Goal: Task Accomplishment & Management: Complete application form

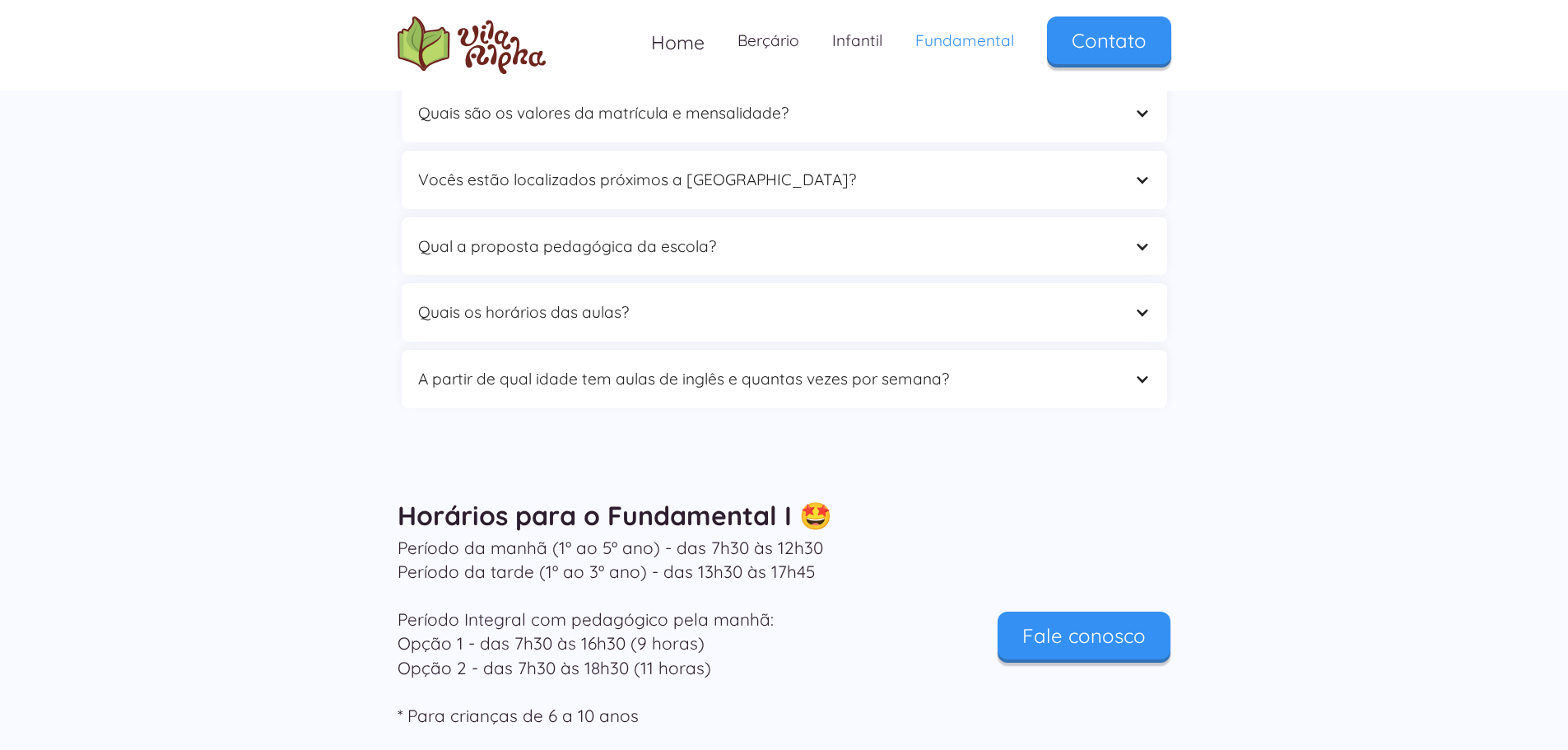
scroll to position [5212, 0]
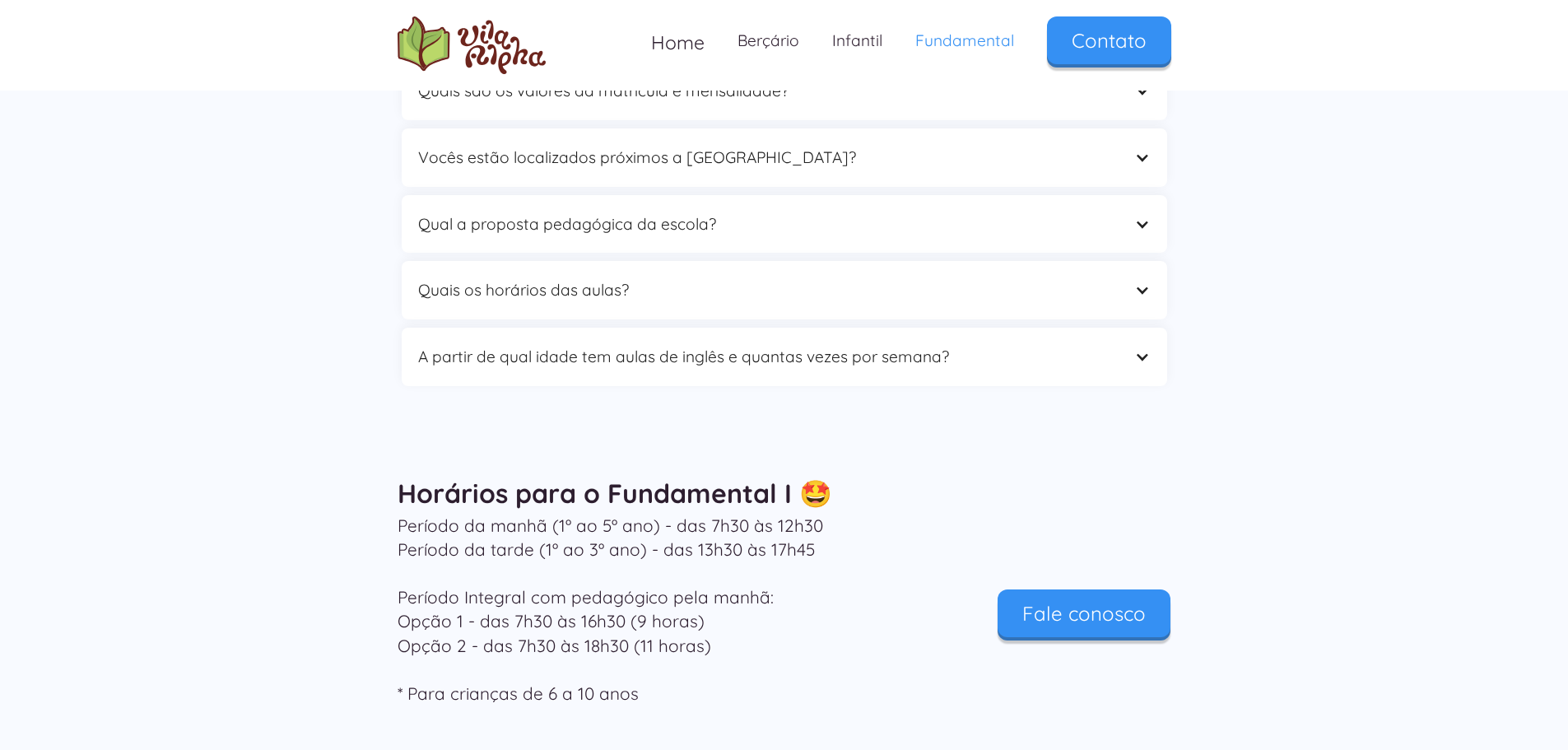
drag, startPoint x: 1576, startPoint y: 66, endPoint x: 1579, endPoint y: 647, distance: 581.0
drag, startPoint x: 511, startPoint y: 575, endPoint x: 629, endPoint y: 577, distance: 118.0
click at [629, 577] on p "Período da manhã (1º ao 5º ano) - das 7h30 às 12h30 Período da tarde (1º ao 3º …" at bounding box center [652, 609] width 511 height 192
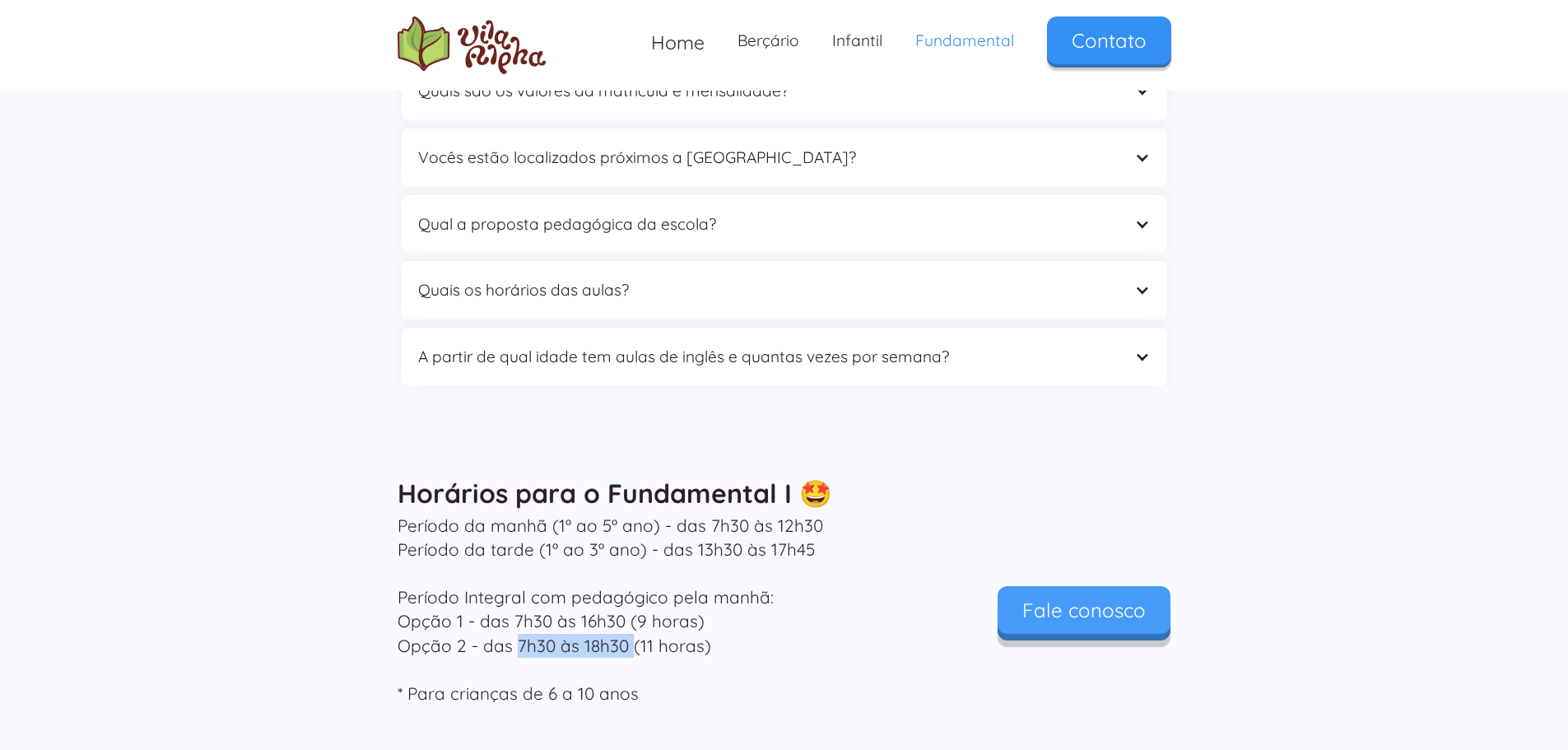
click at [1102, 586] on link "Fale conosco" at bounding box center [1083, 610] width 172 height 47
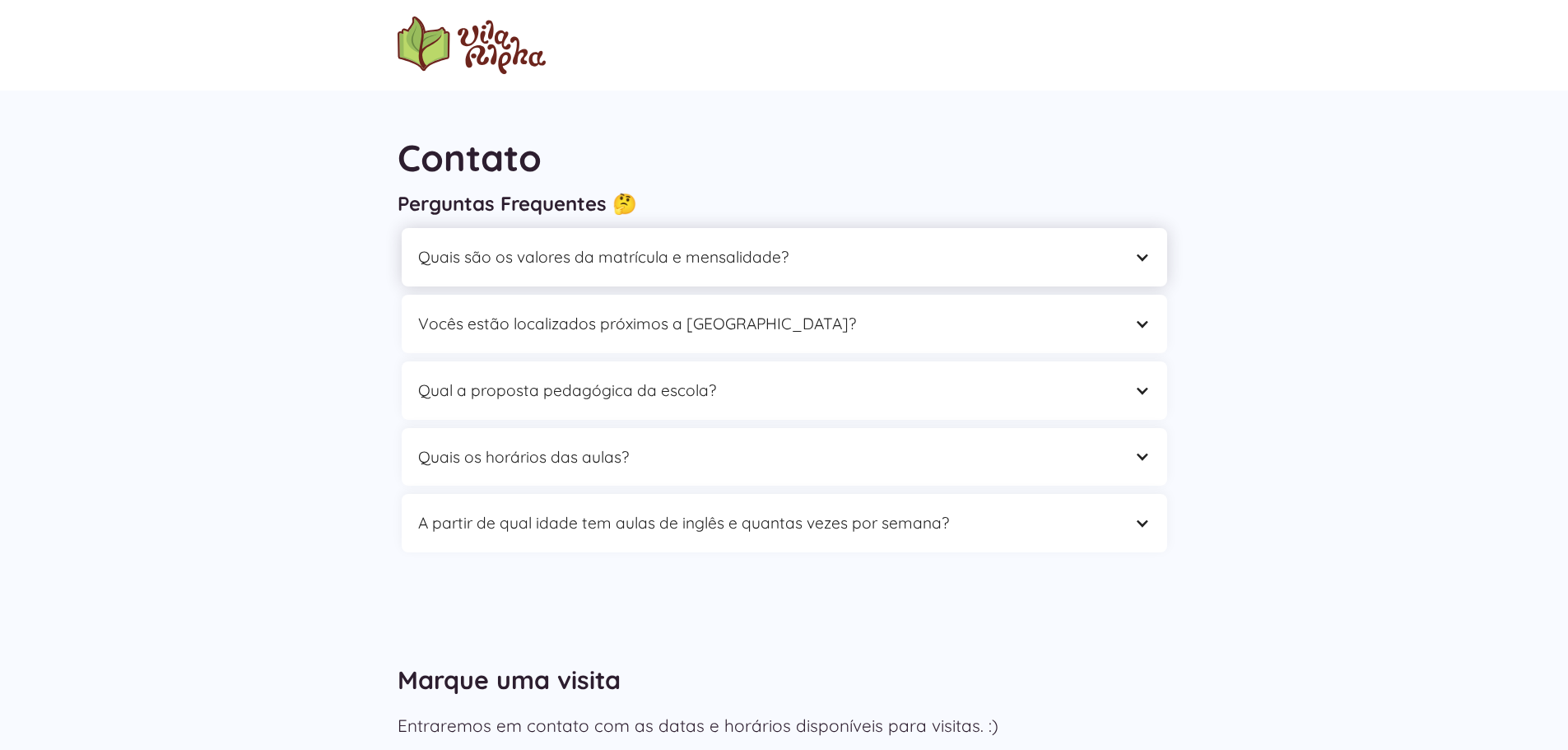
click at [920, 259] on div "Quais são os valores da matrícula e mensalidade?" at bounding box center [768, 257] width 700 height 26
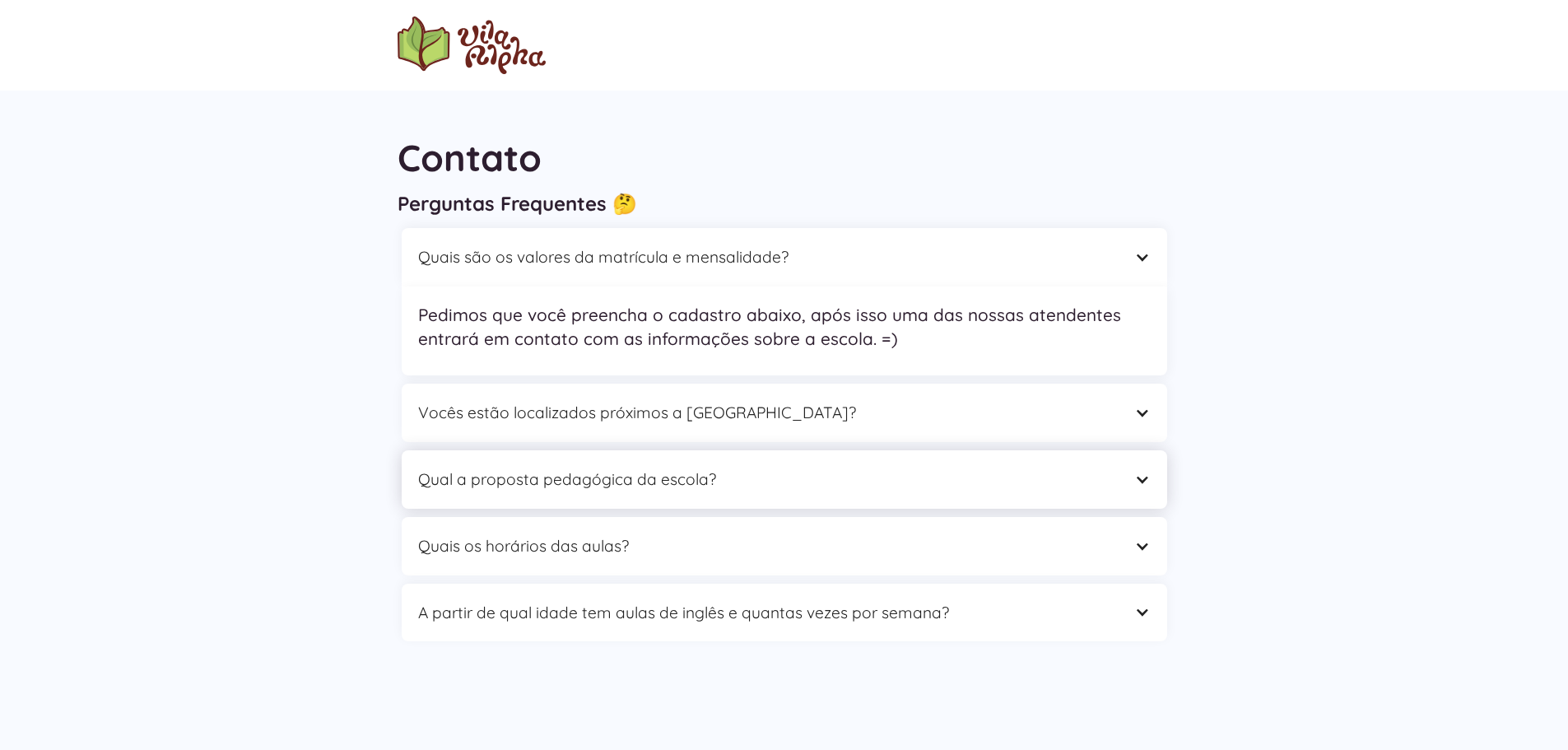
click at [705, 485] on div "Qual a proposta pedagógica da escola?" at bounding box center [768, 479] width 700 height 26
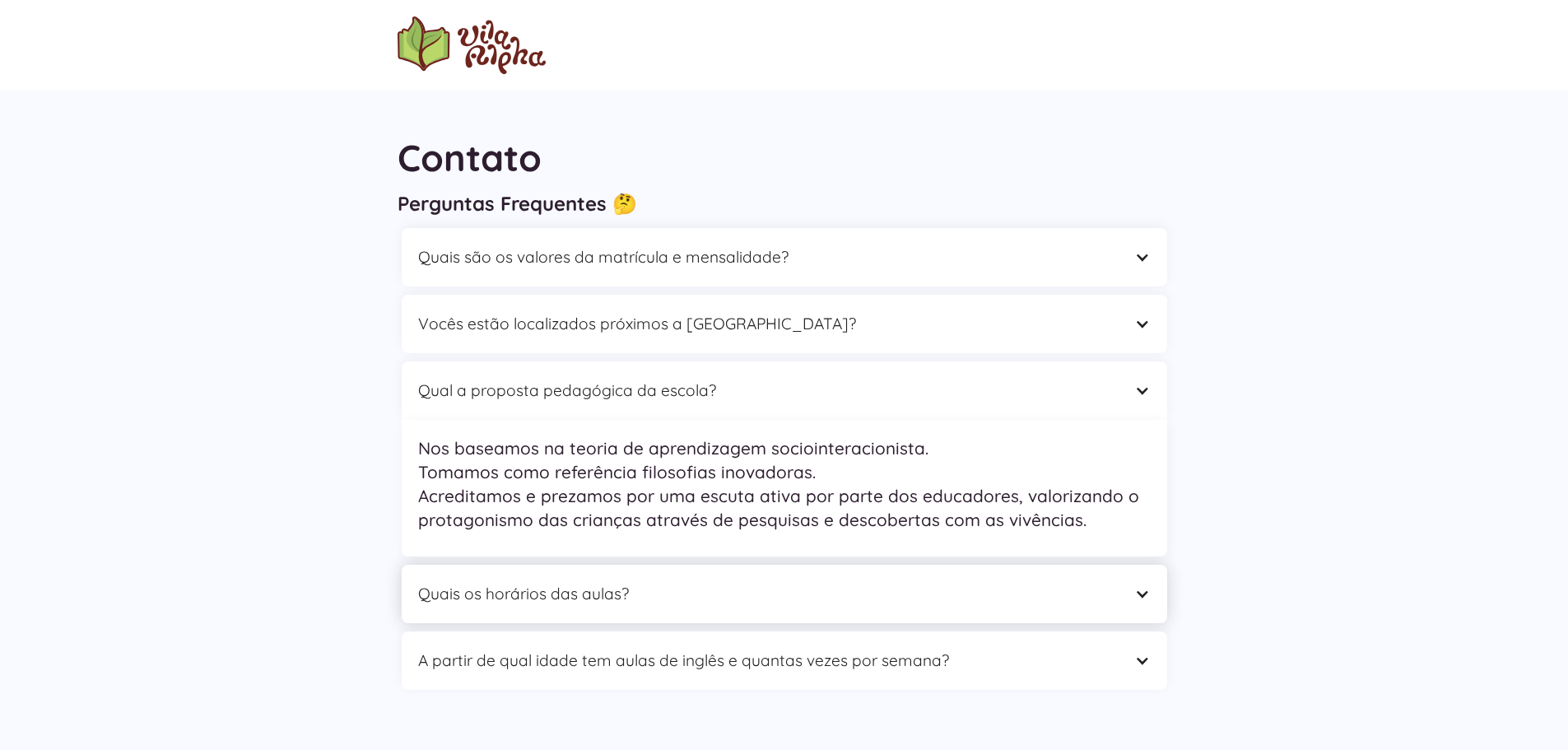
click at [941, 585] on div "Quais os horários das aulas?" at bounding box center [768, 594] width 700 height 26
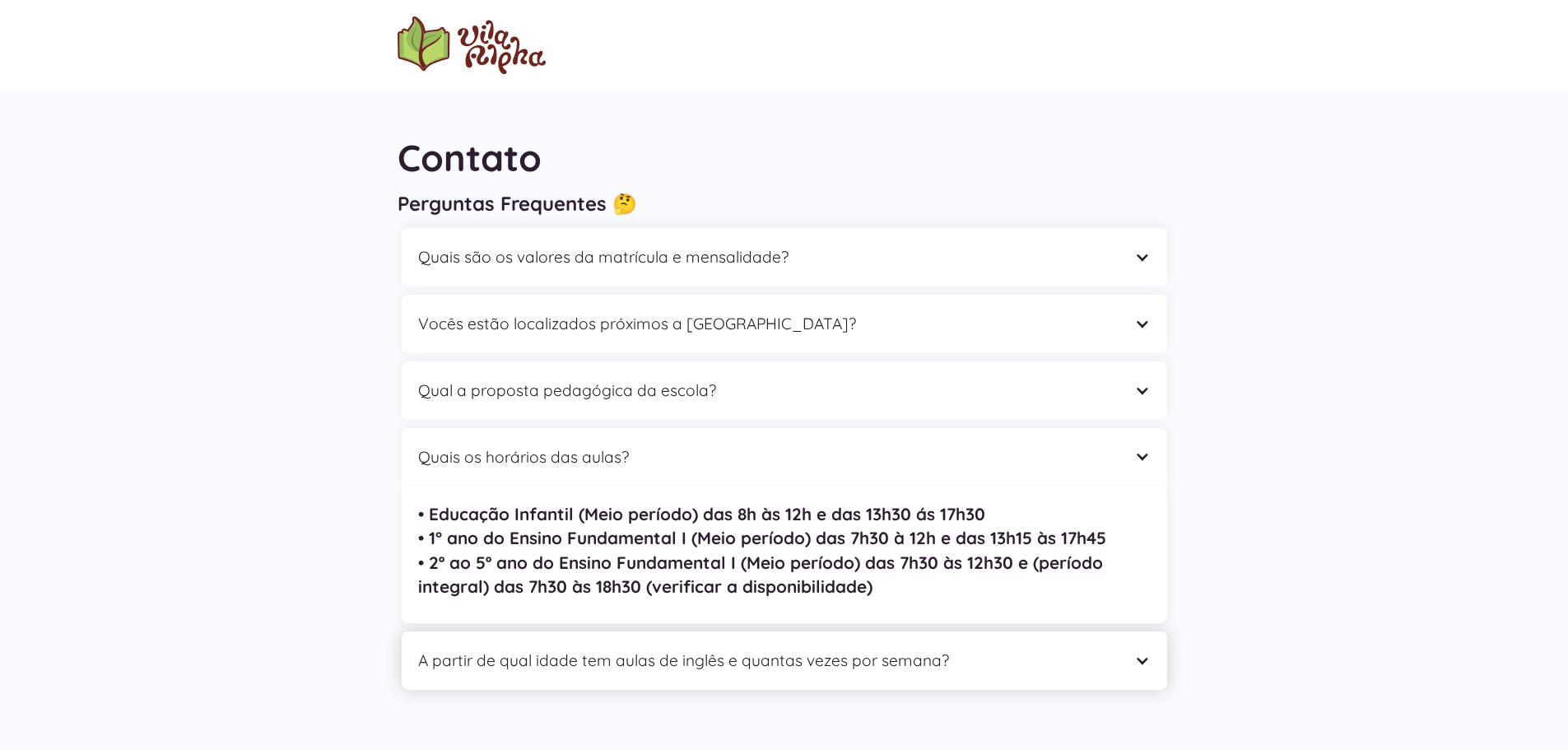
click at [1025, 668] on div "A partir de qual idade tem aulas de inglês e quantas vezes por semana?" at bounding box center [768, 660] width 700 height 26
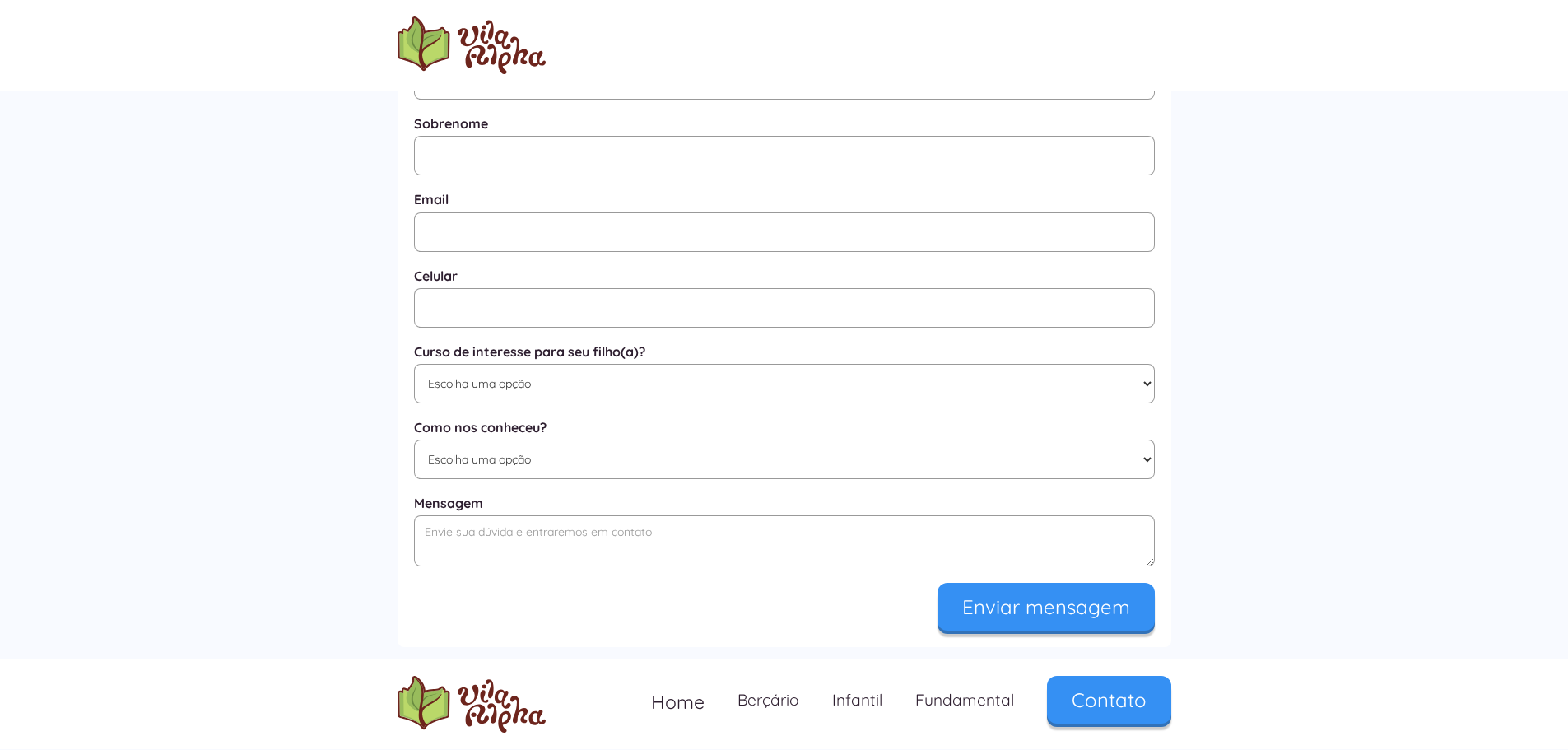
scroll to position [625, 0]
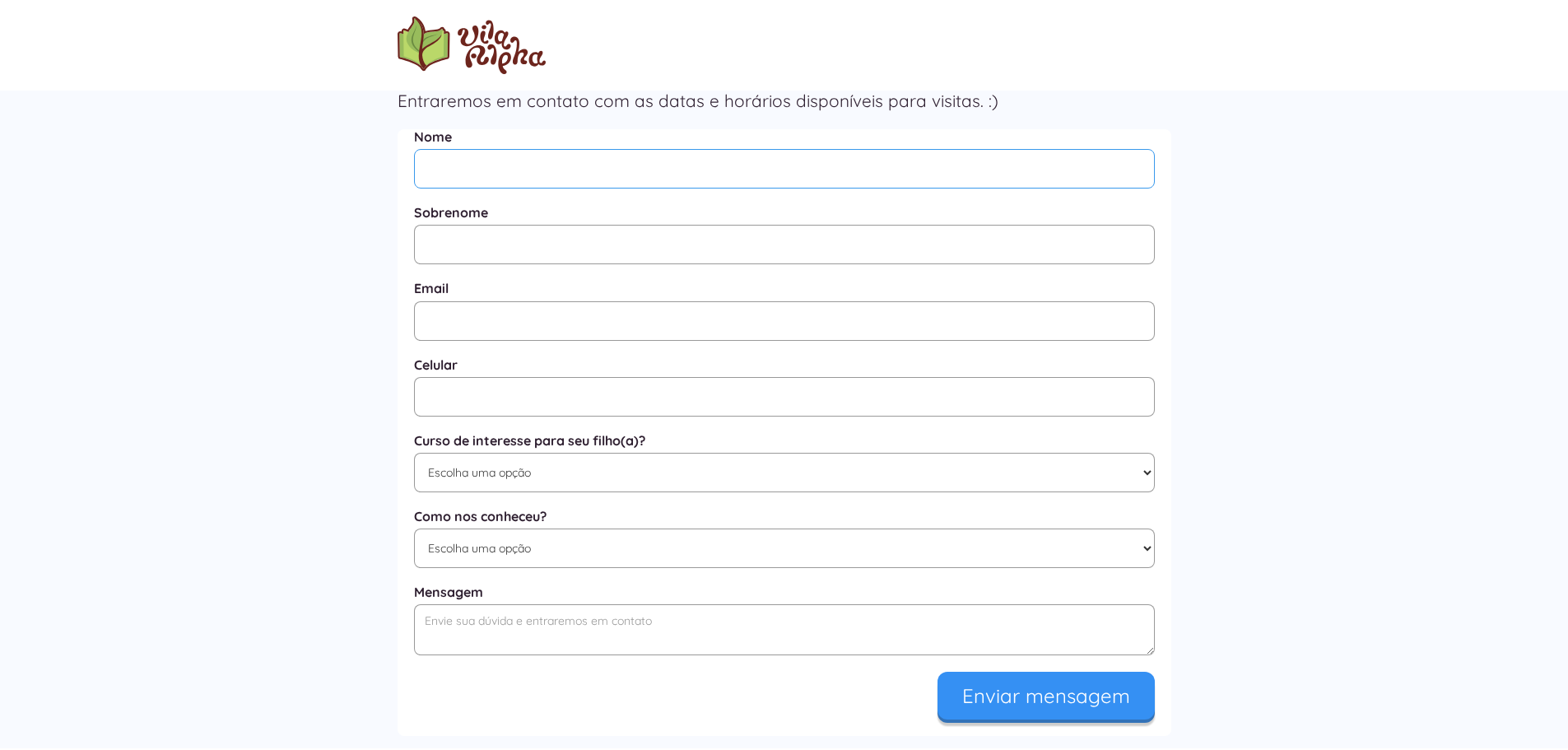
click at [461, 168] on input "Nome" at bounding box center [784, 169] width 741 height 39
type input "Rodrygo"
type input "Ferrari"
type input "rodrygoferrarii@gmail.com"
type input "7"
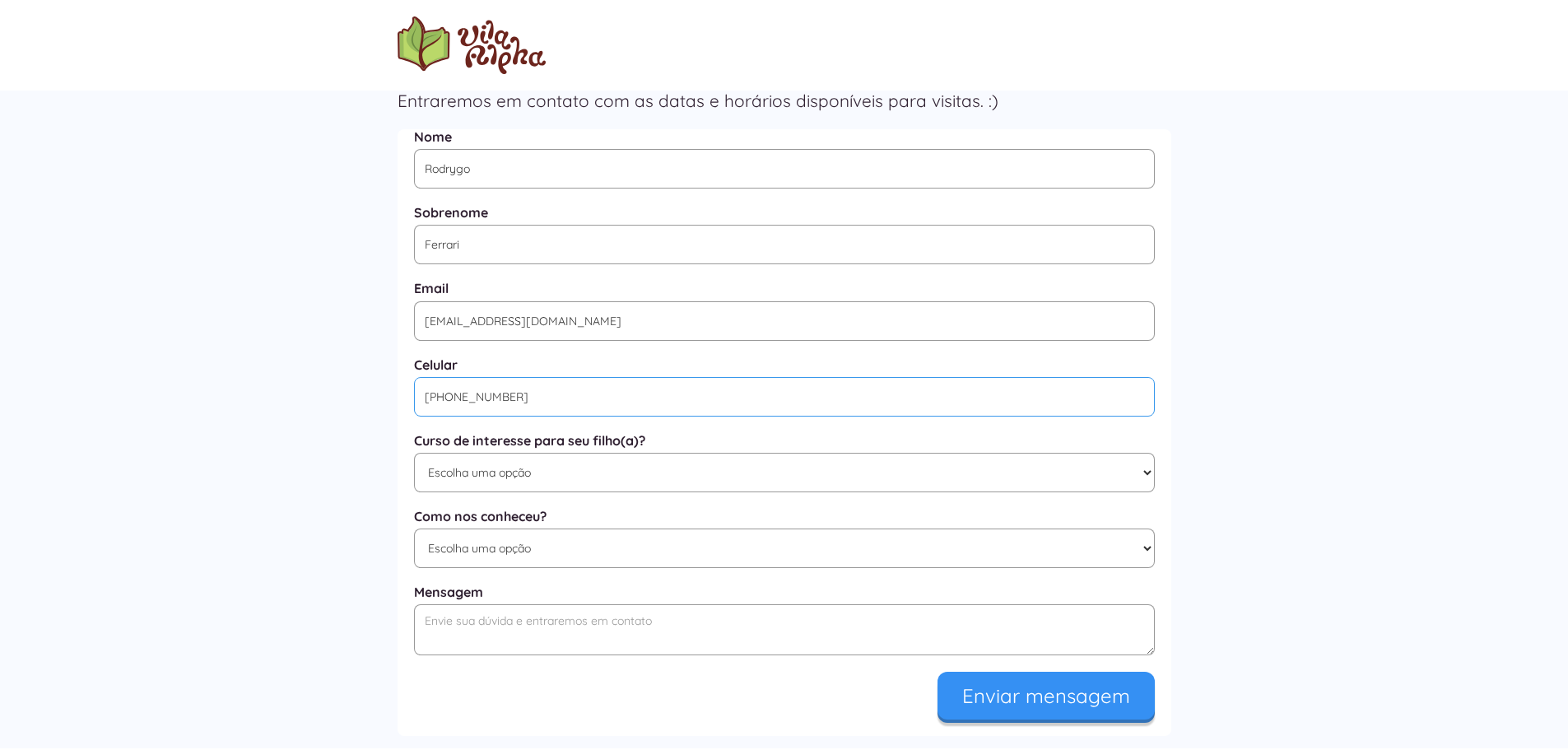
type input "(11) 94272-1659"
click at [613, 479] on select "Escolha uma opção Educação Infantil / Berçário Ensino Fundamental I Integral" at bounding box center [784, 472] width 741 height 39
select select "Ensino Fundamental I"
click at [414, 458] on select "Escolha uma opção Educação Infantil / Berçário Ensino Fundamental I Integral" at bounding box center [784, 472] width 741 height 39
click at [601, 560] on select "Escolha uma opção Google Facebook Instagram Indicação Proximidade com a Escola …" at bounding box center [784, 548] width 741 height 39
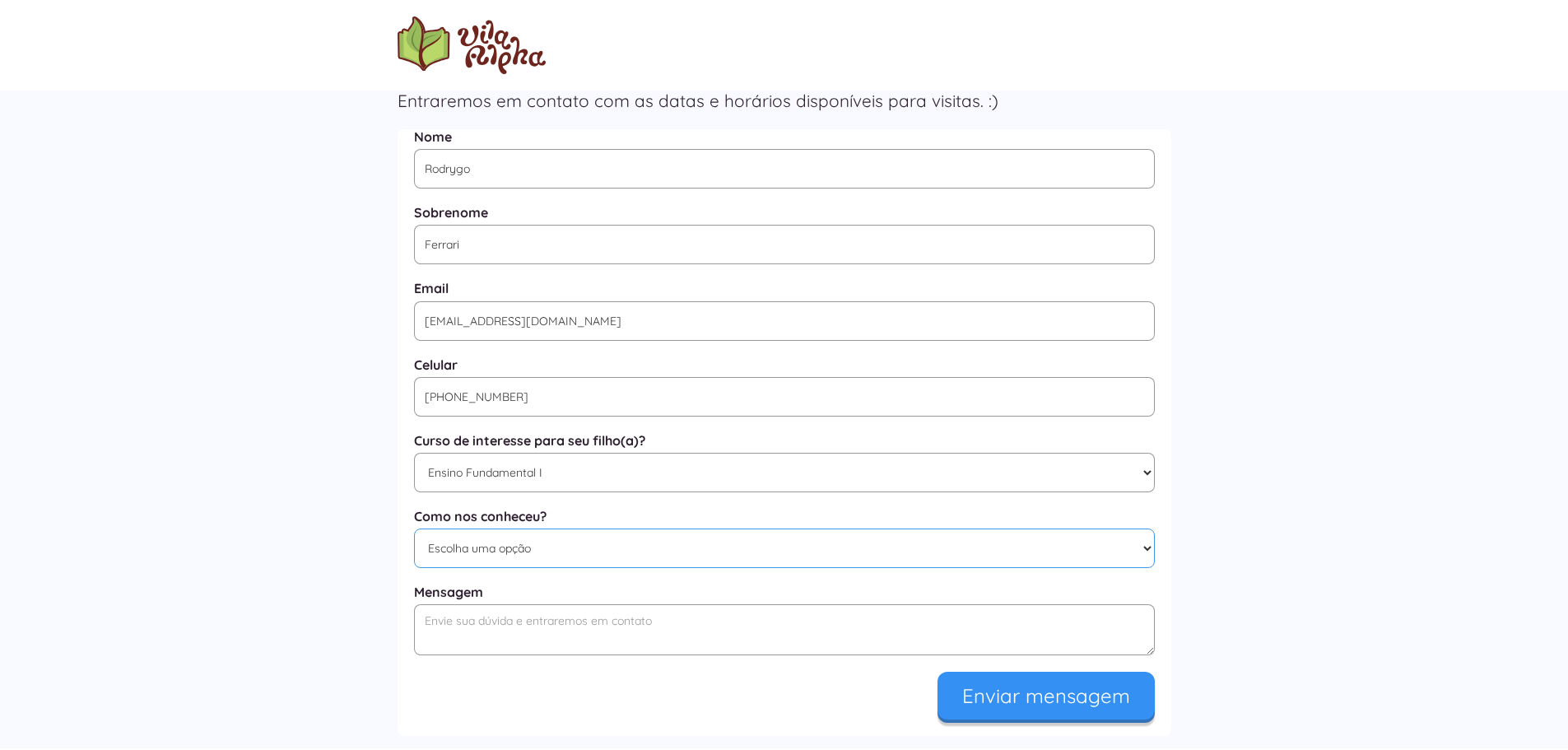
select select "Google"
click at [414, 536] on select "Escolha uma opção Google Facebook Instagram Indicação Proximidade com a Escola …" at bounding box center [784, 548] width 741 height 39
click at [1065, 711] on input "Enviar mensagem" at bounding box center [1046, 692] width 217 height 47
type input "Enviando..."
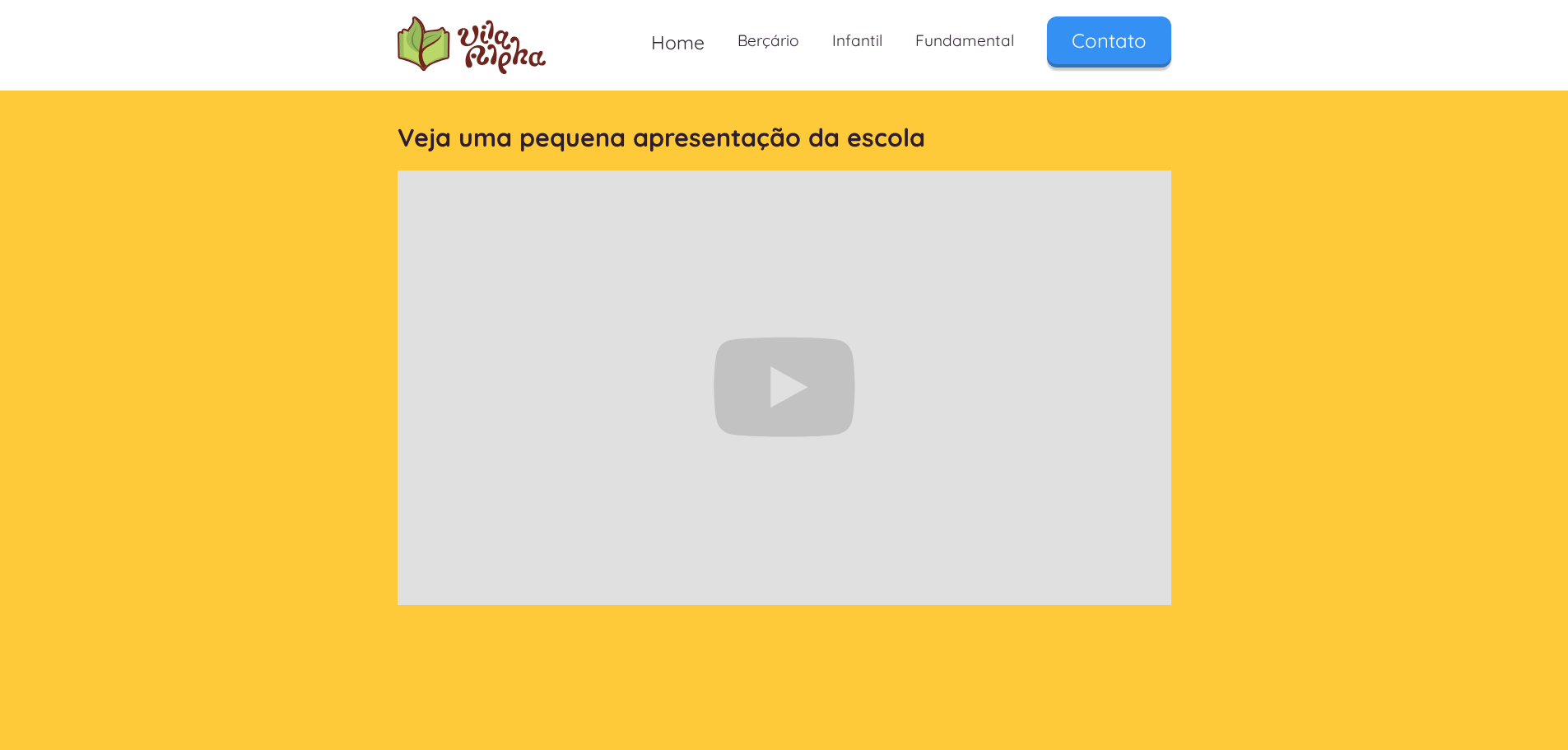
scroll to position [144, 0]
